Goal: Task Accomplishment & Management: Manage account settings

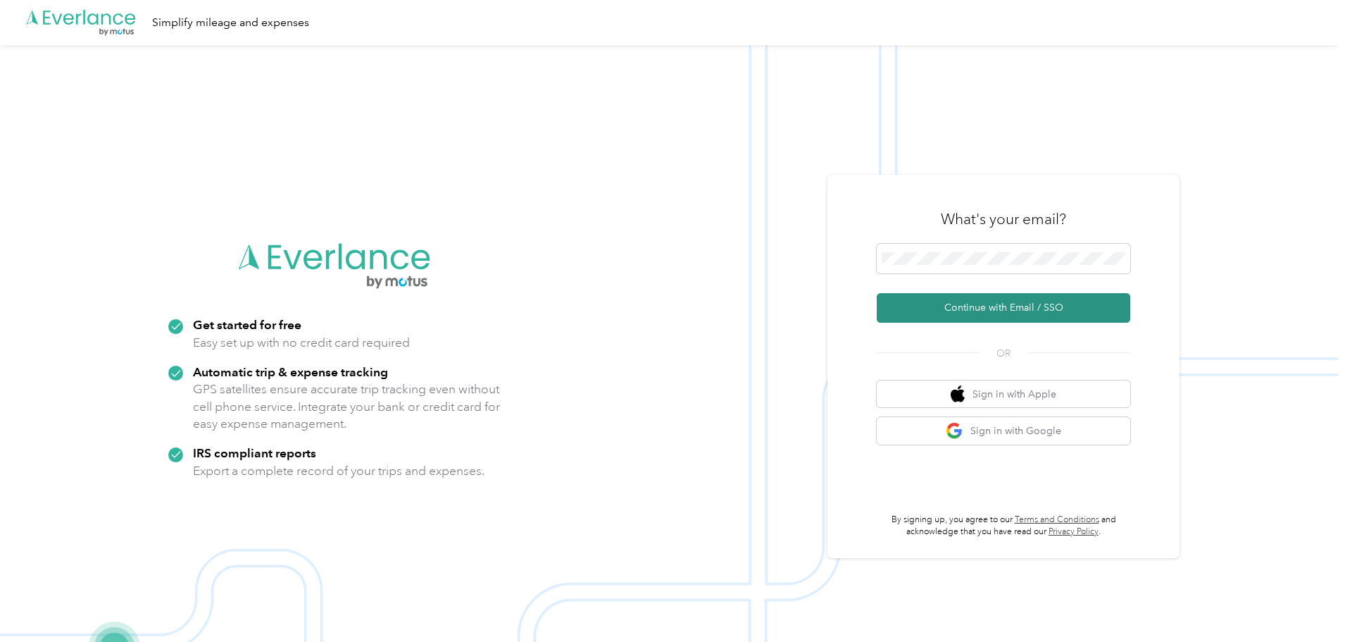
click at [980, 299] on button "Continue with Email / SSO" at bounding box center [1004, 308] width 254 height 30
click at [989, 296] on button "Continue with Email / SSO" at bounding box center [1004, 308] width 254 height 30
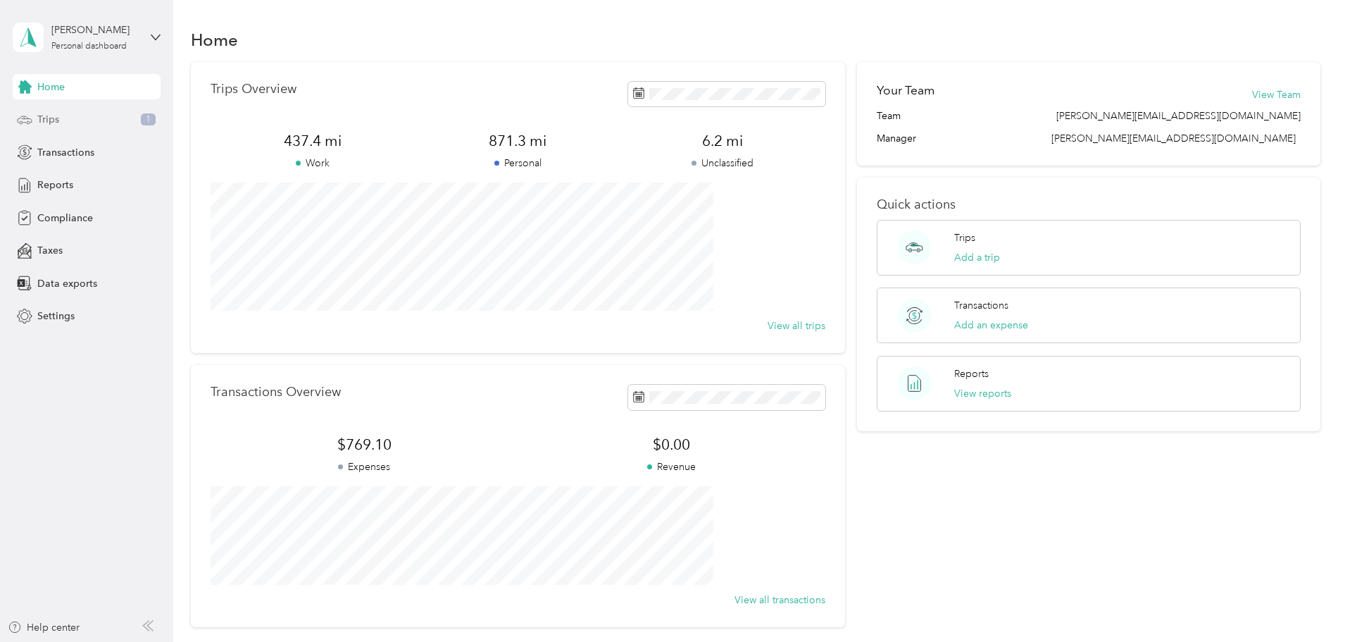
click at [64, 117] on div "Trips 1" at bounding box center [87, 119] width 148 height 25
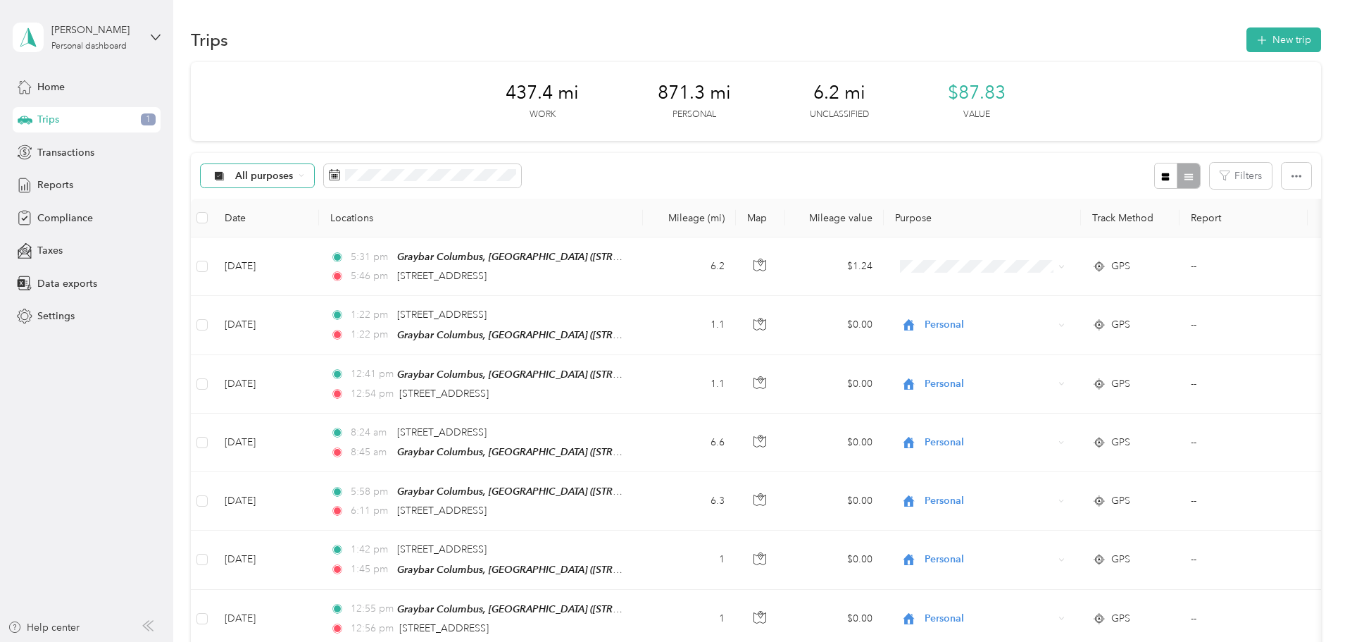
click at [304, 173] on icon at bounding box center [302, 176] width 6 height 6
click at [54, 152] on span "Transactions" at bounding box center [65, 152] width 57 height 15
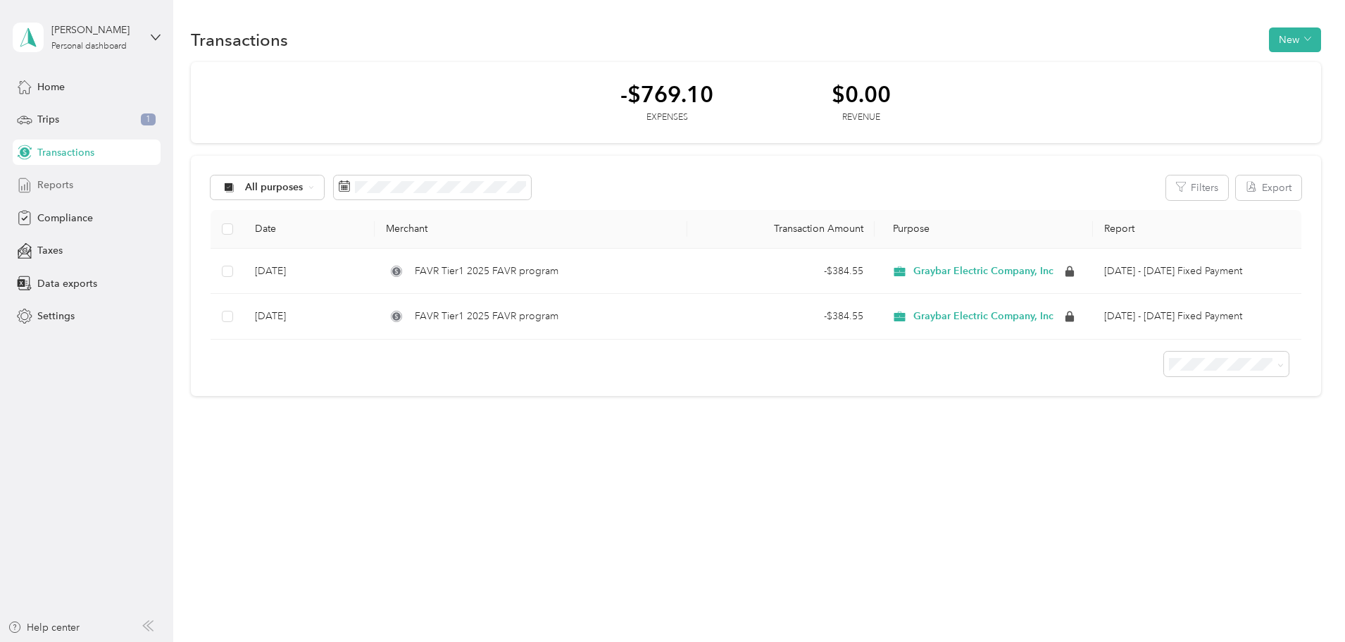
click at [42, 182] on span "Reports" at bounding box center [55, 184] width 36 height 15
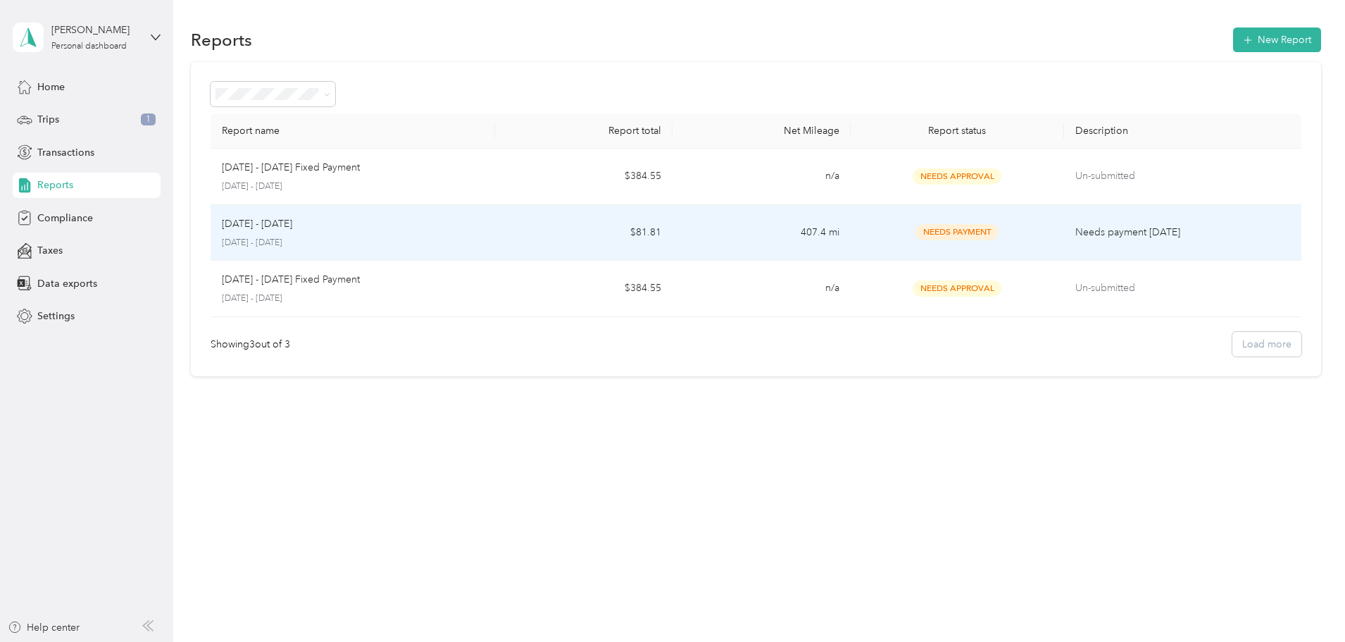
click at [292, 220] on p "[DATE] - [DATE]" at bounding box center [257, 223] width 70 height 15
